Goal: Transaction & Acquisition: Download file/media

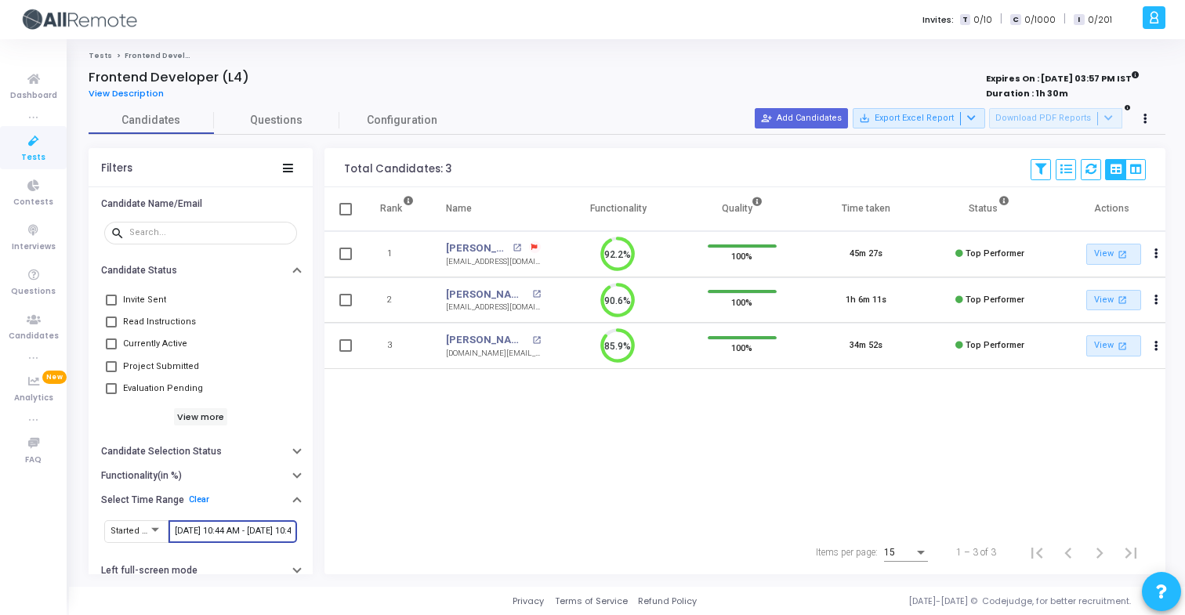
scroll to position [33, 40]
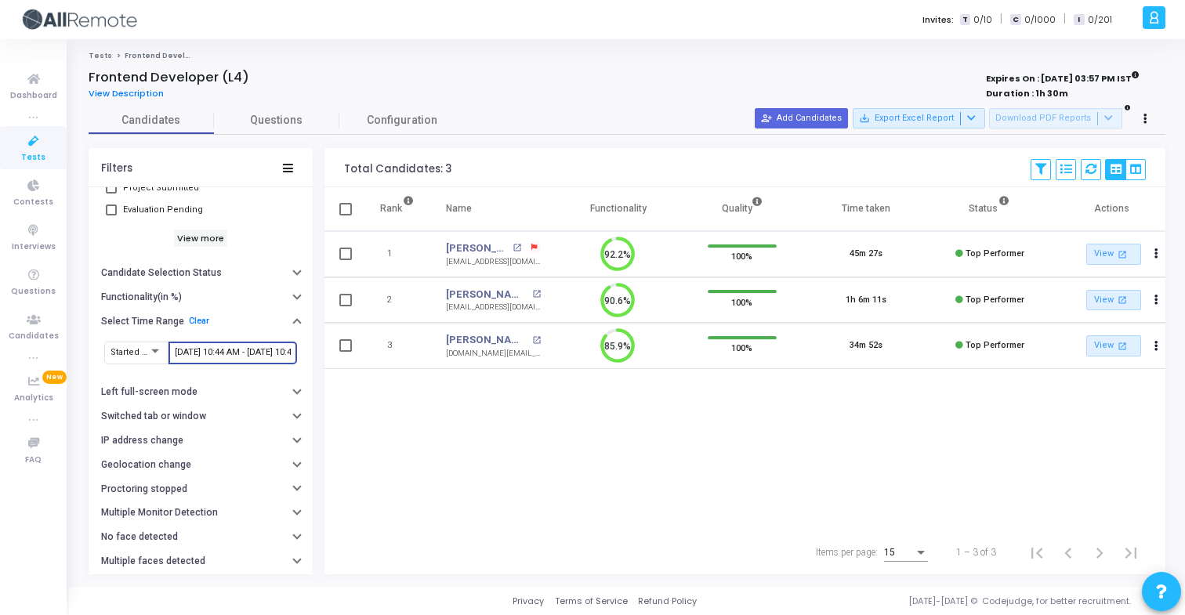
click at [263, 355] on input "10/7/2025, 10:44 AM - 10/10/2025, 10:44 AM" at bounding box center [233, 352] width 116 height 9
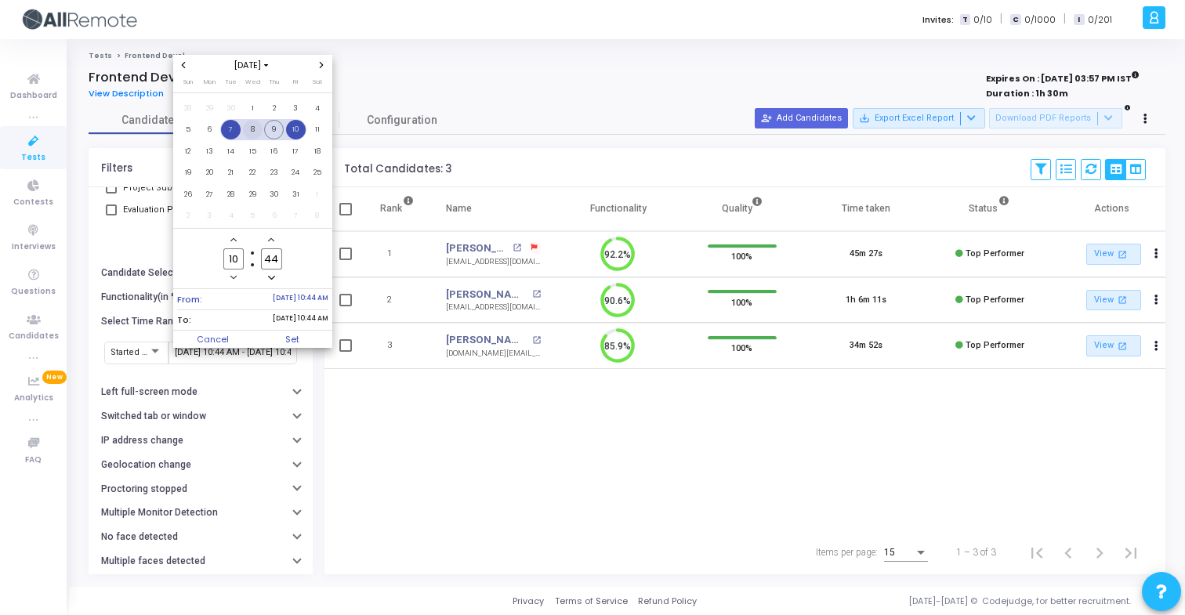
click at [255, 128] on span "8" at bounding box center [253, 130] width 20 height 20
click at [294, 129] on span "10" at bounding box center [296, 130] width 20 height 20
click at [306, 339] on span "Set" at bounding box center [292, 339] width 80 height 17
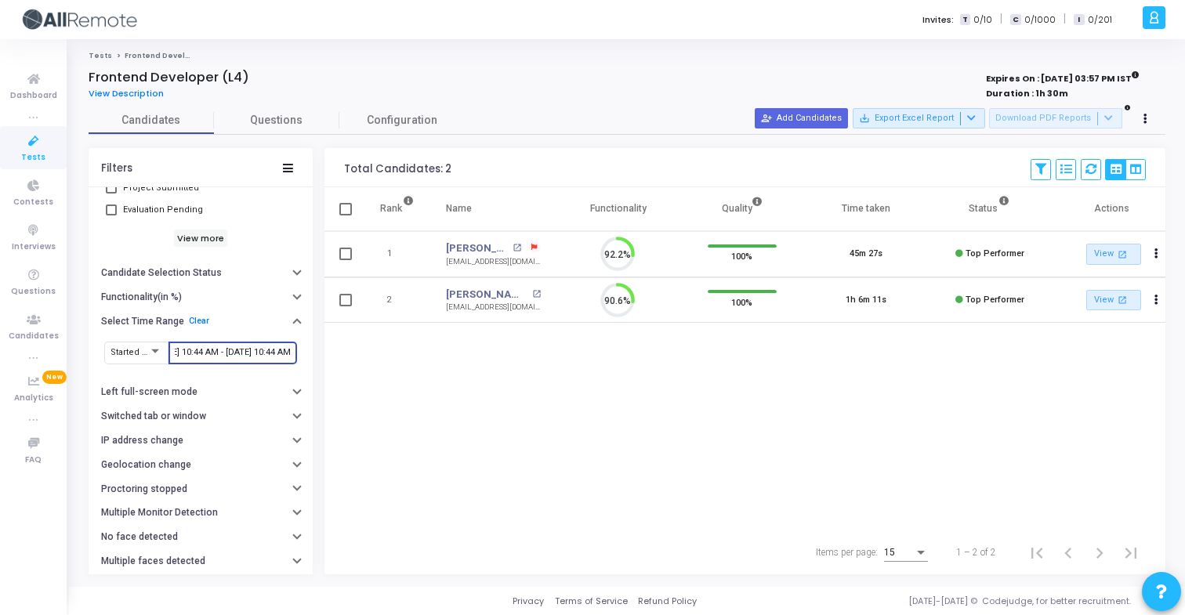
scroll to position [33, 40]
click at [514, 249] on mat-icon "open_in_new" at bounding box center [517, 248] width 9 height 9
click at [221, 350] on input "10/8/2025, 10:44 AM - 10/10/2025, 10:44 AM" at bounding box center [233, 352] width 116 height 9
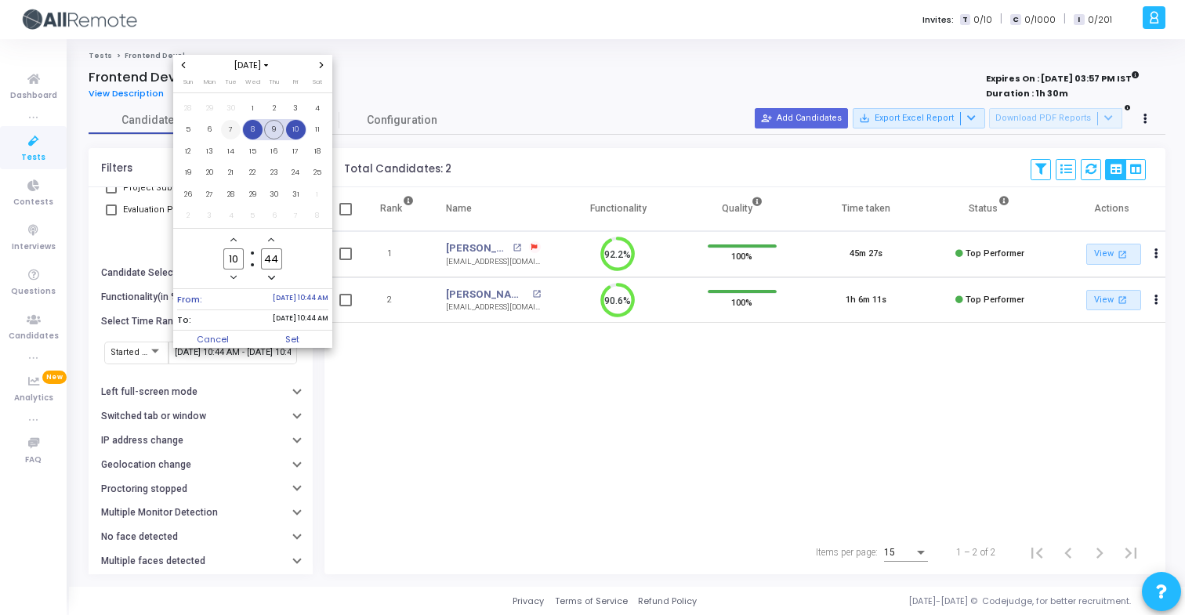
click at [229, 127] on span "7" at bounding box center [231, 130] width 20 height 20
click at [296, 130] on span "10" at bounding box center [296, 130] width 20 height 20
click at [307, 344] on span "Set" at bounding box center [292, 339] width 80 height 17
type input "10/7/2025, 10:44 AM - 10/10/2025, 10:44 AM"
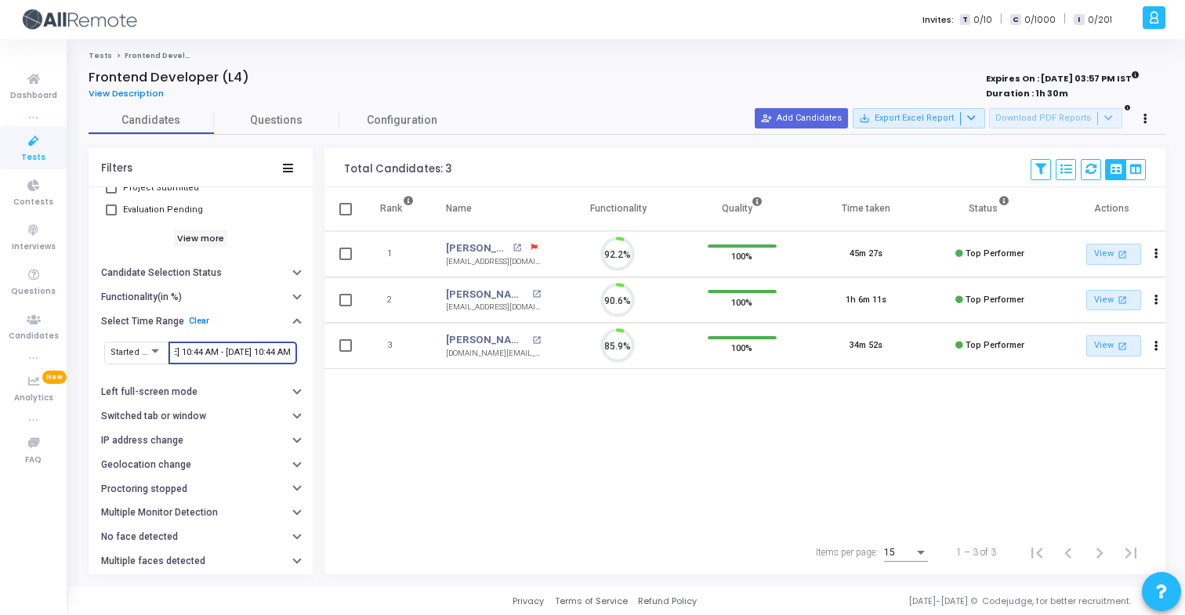
scroll to position [33, 40]
click at [532, 337] on mat-icon "open_in_new" at bounding box center [536, 340] width 9 height 9
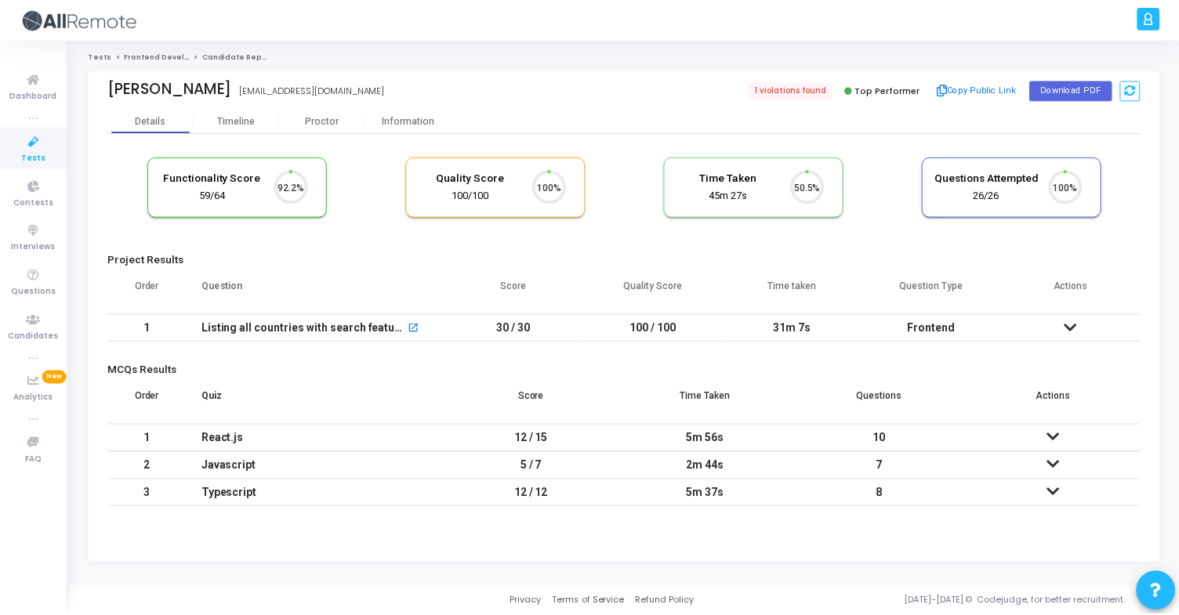
scroll to position [33, 40]
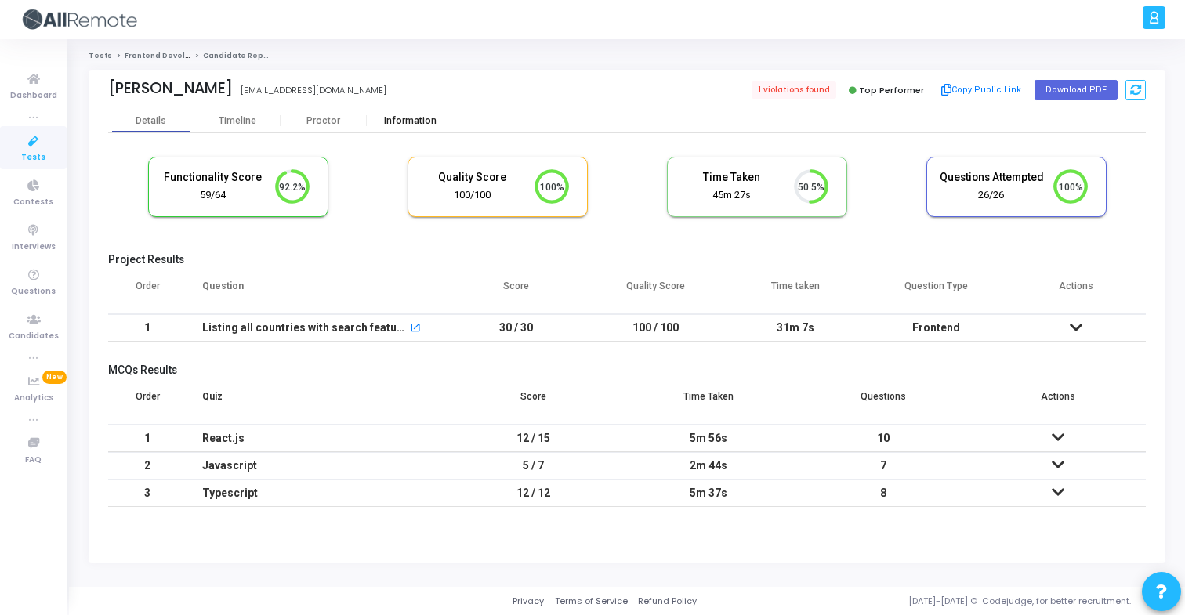
click at [388, 126] on div "Information" at bounding box center [410, 121] width 86 height 24
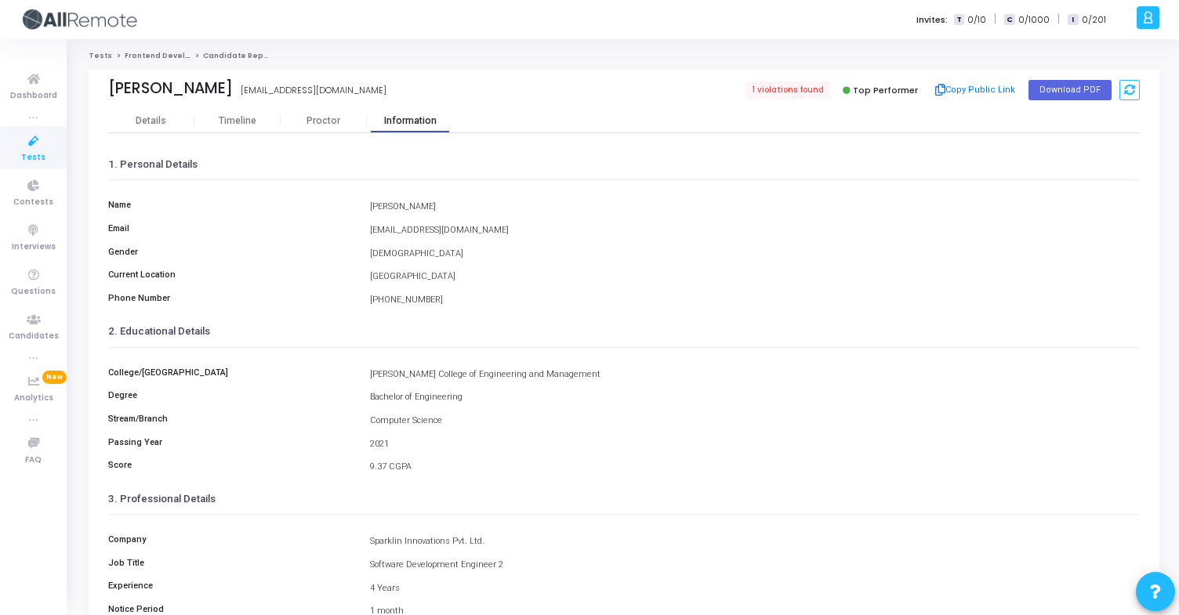
scroll to position [205, 0]
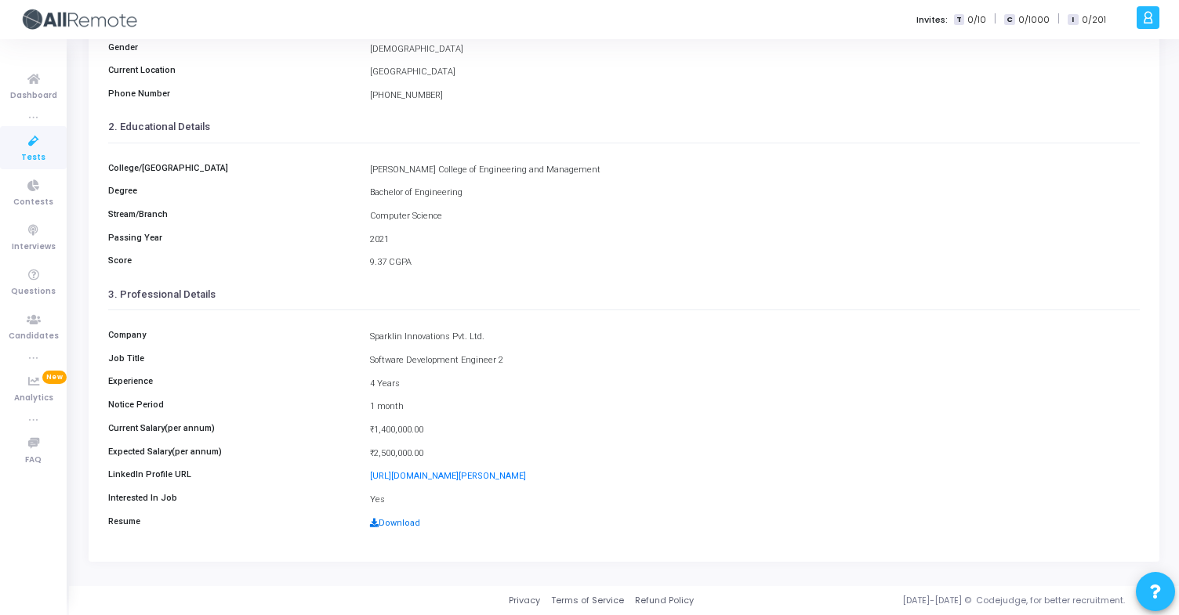
click at [402, 521] on link "Download" at bounding box center [395, 523] width 50 height 10
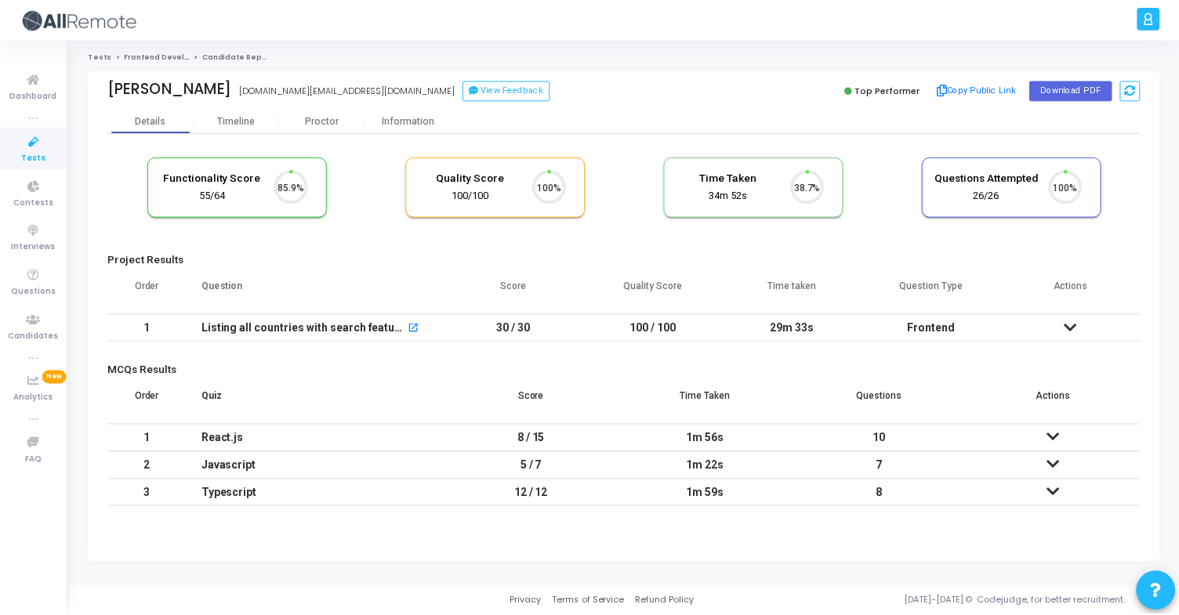
scroll to position [33, 40]
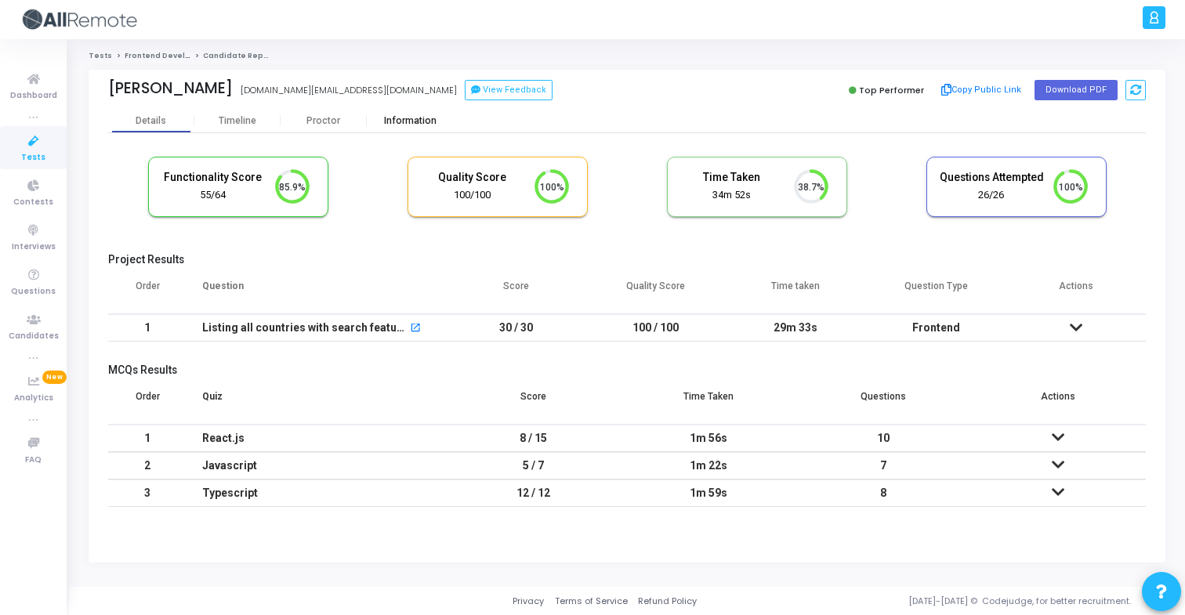
click at [401, 118] on div "Information" at bounding box center [410, 121] width 86 height 12
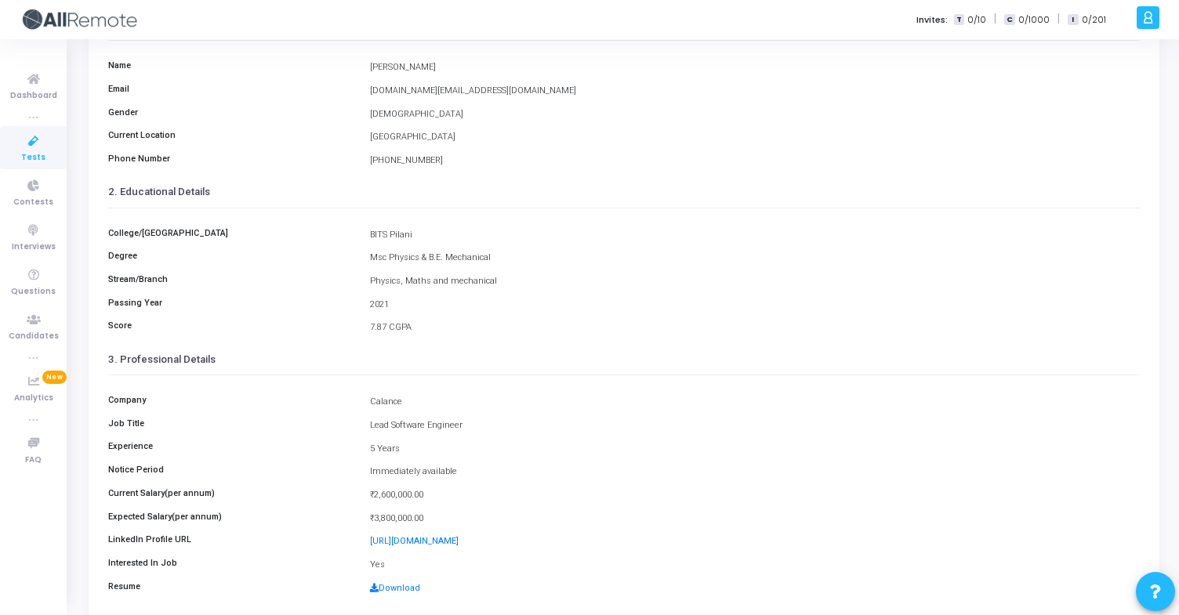
scroll to position [205, 0]
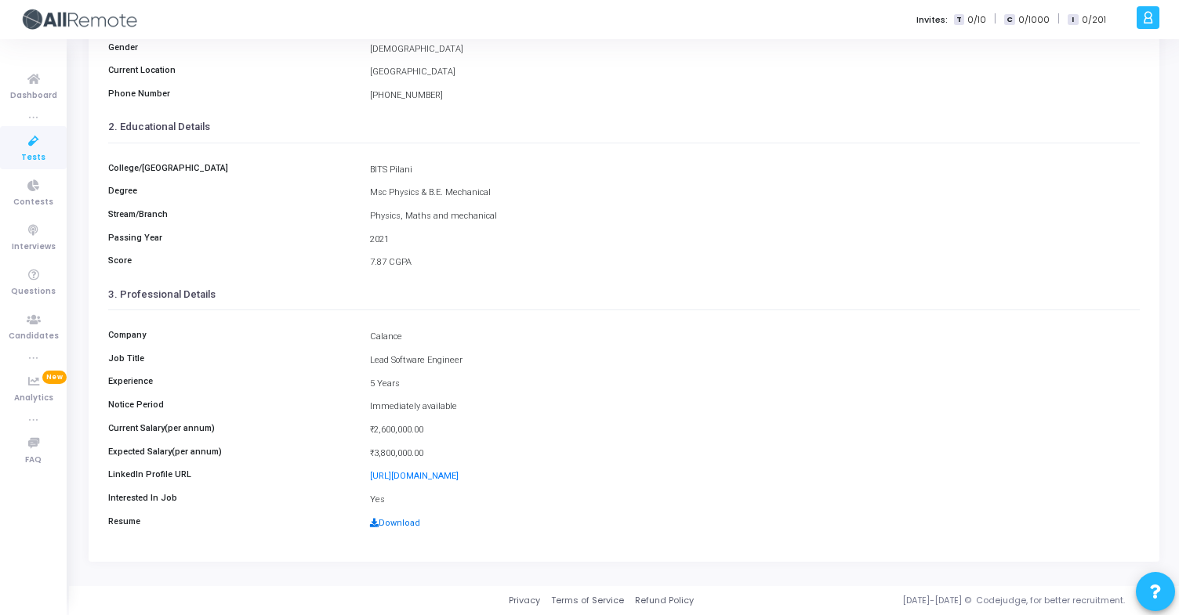
click at [398, 521] on link "Download" at bounding box center [395, 523] width 50 height 10
